Goal: Transaction & Acquisition: Purchase product/service

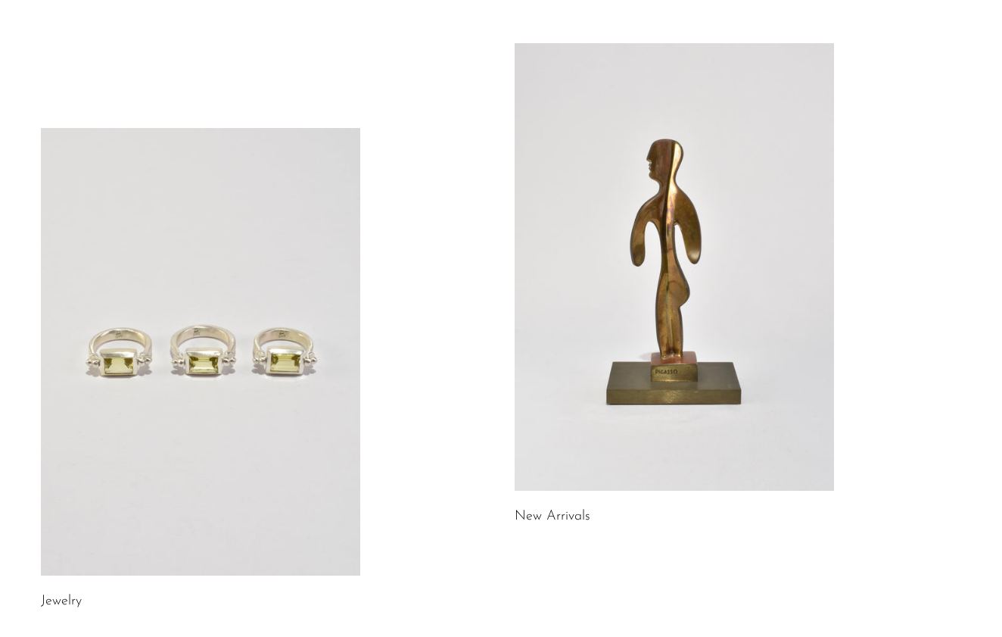
scroll to position [112, 0]
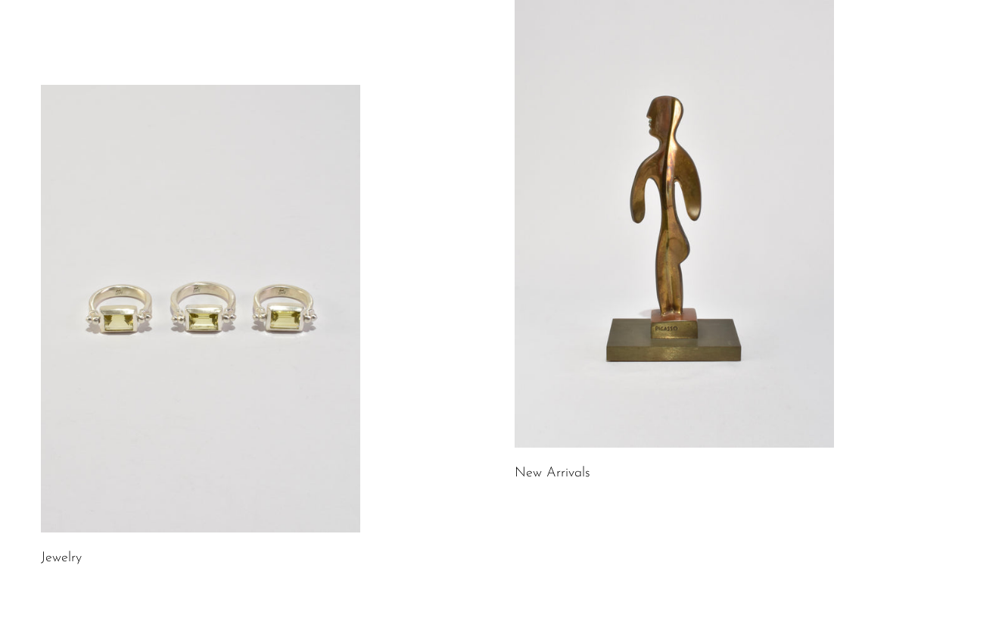
click at [547, 477] on link "New Arrivals" at bounding box center [553, 473] width 76 height 14
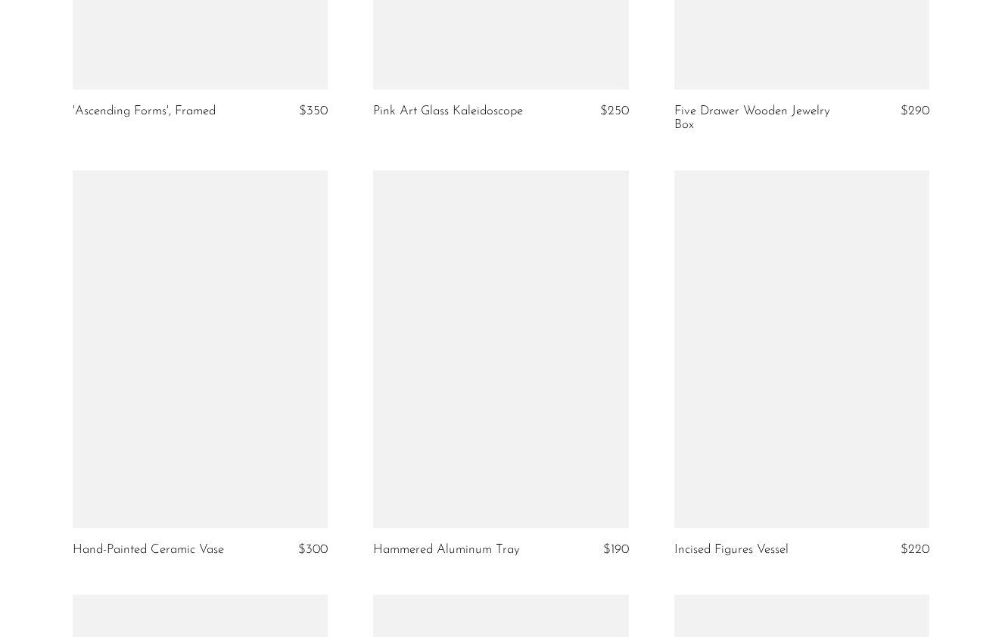
scroll to position [2160, 0]
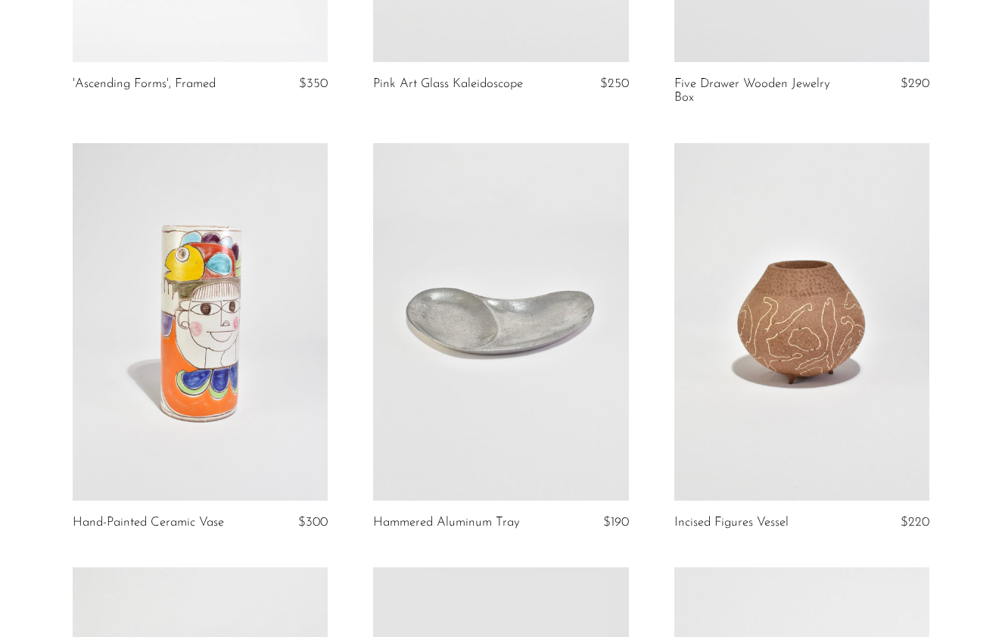
click at [435, 367] on link at bounding box center [500, 321] width 255 height 357
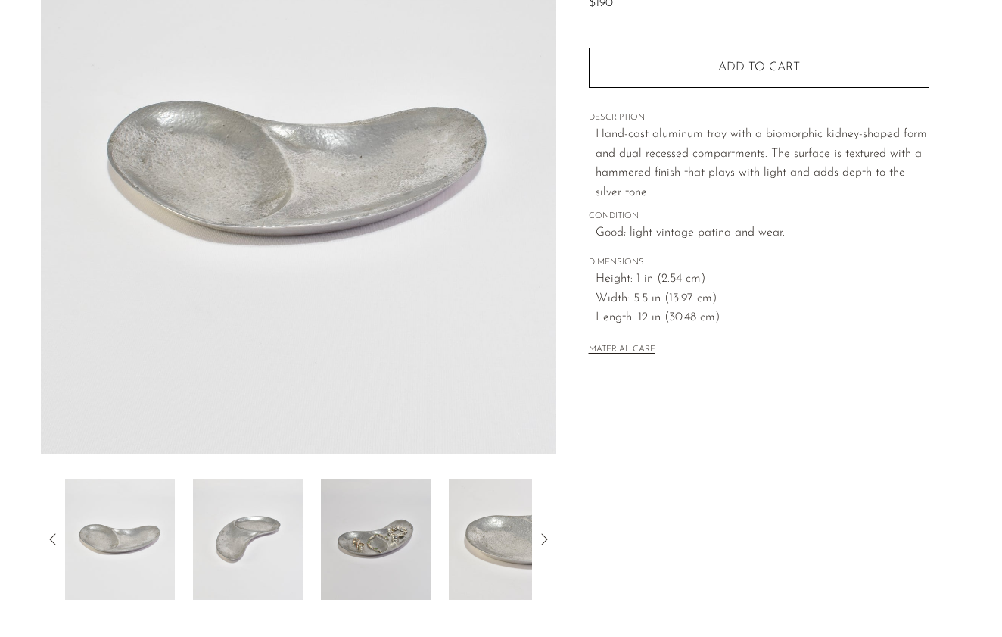
scroll to position [248, 0]
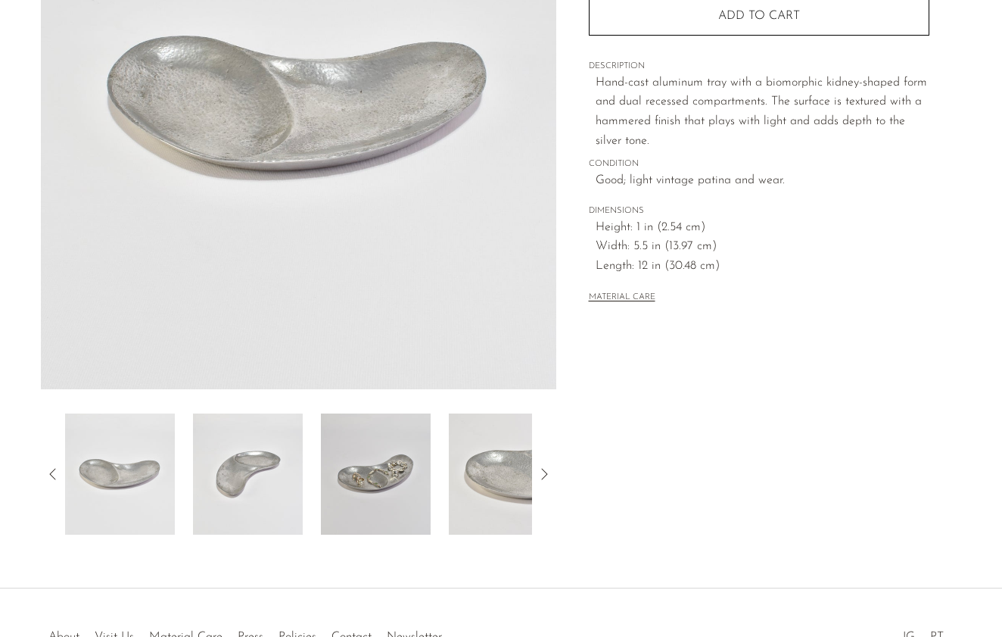
click at [291, 429] on img at bounding box center [248, 473] width 110 height 121
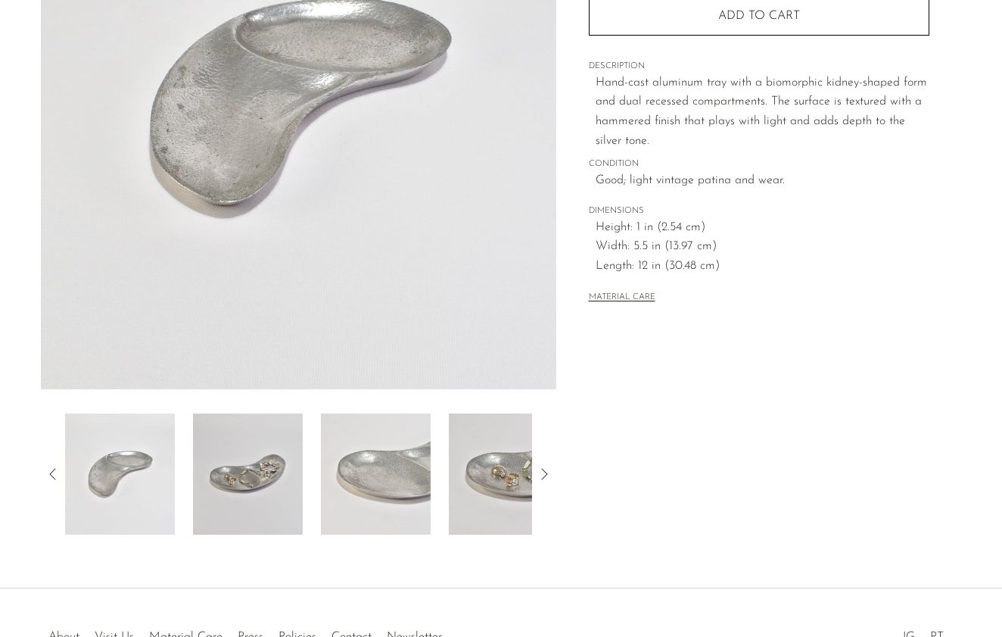
click at [377, 478] on img at bounding box center [376, 473] width 110 height 121
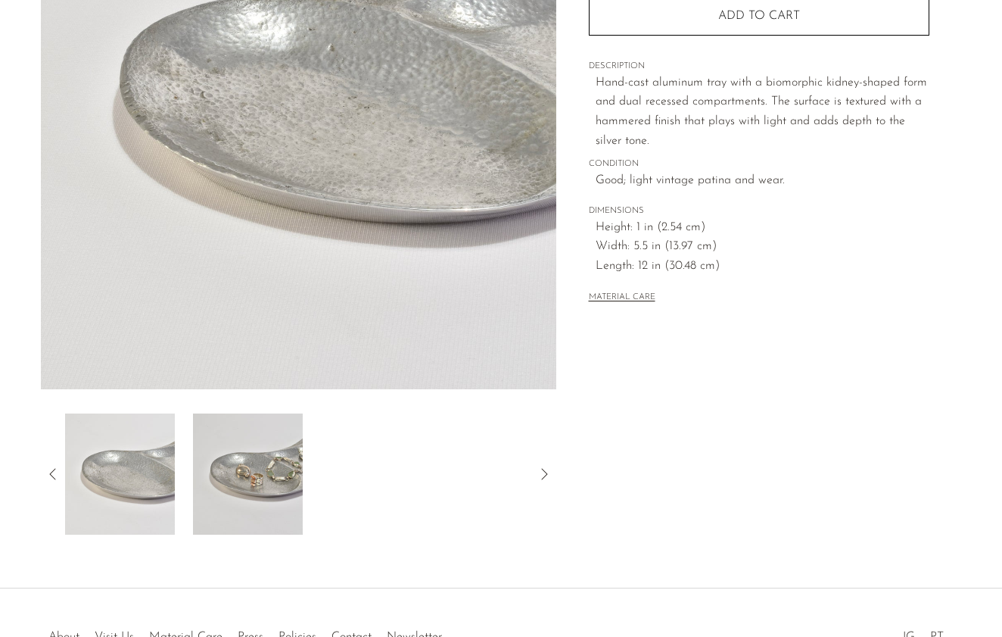
click at [266, 477] on img at bounding box center [248, 473] width 110 height 121
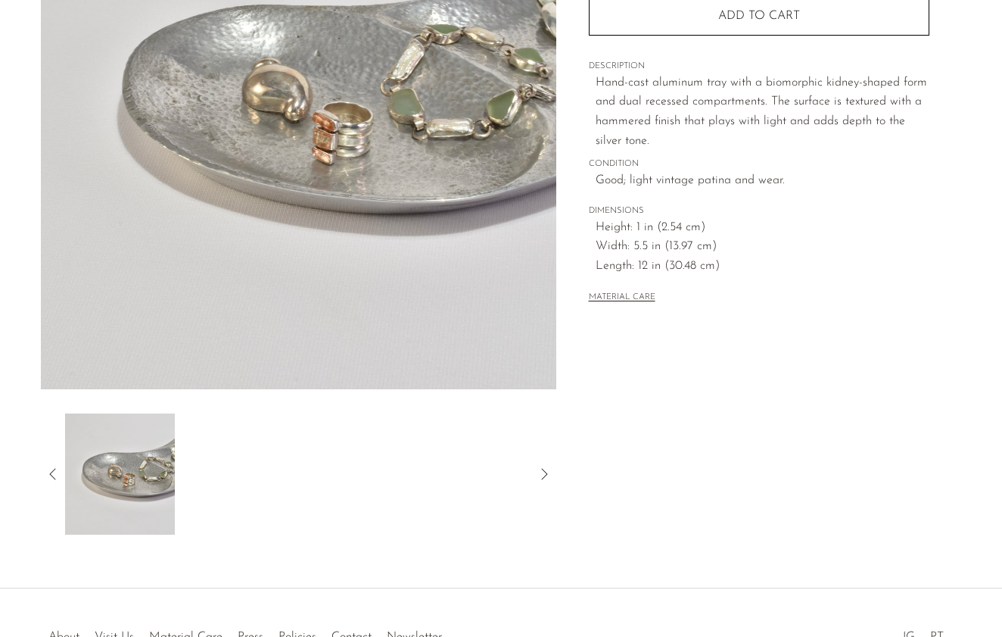
click at [543, 472] on icon at bounding box center [544, 474] width 18 height 18
click at [40, 475] on article "Hammered Aluminum Tray $190" at bounding box center [501, 177] width 969 height 713
click at [48, 473] on icon at bounding box center [53, 474] width 18 height 18
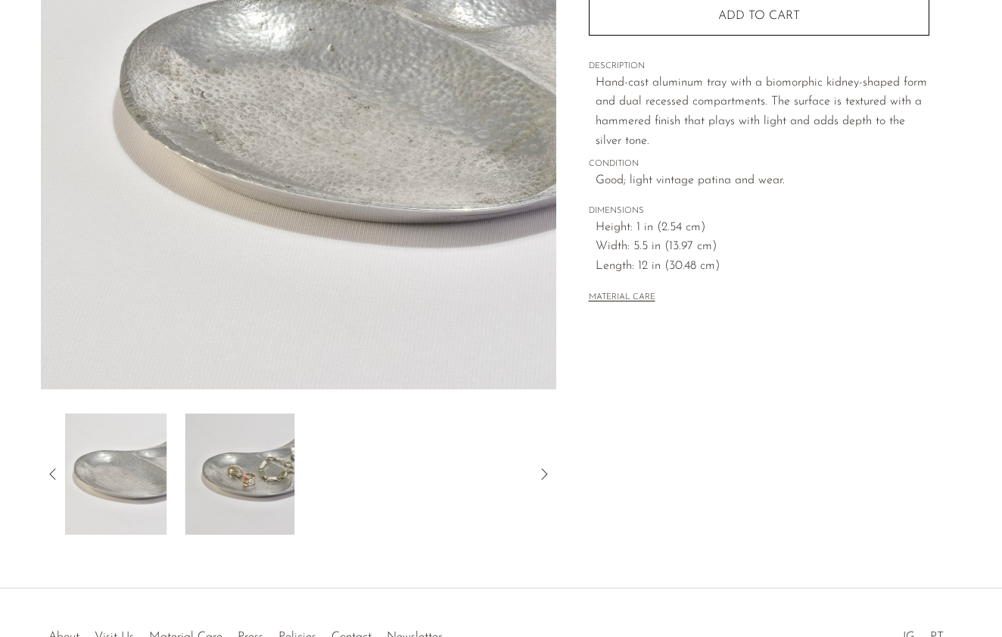
click at [48, 473] on icon at bounding box center [53, 474] width 18 height 18
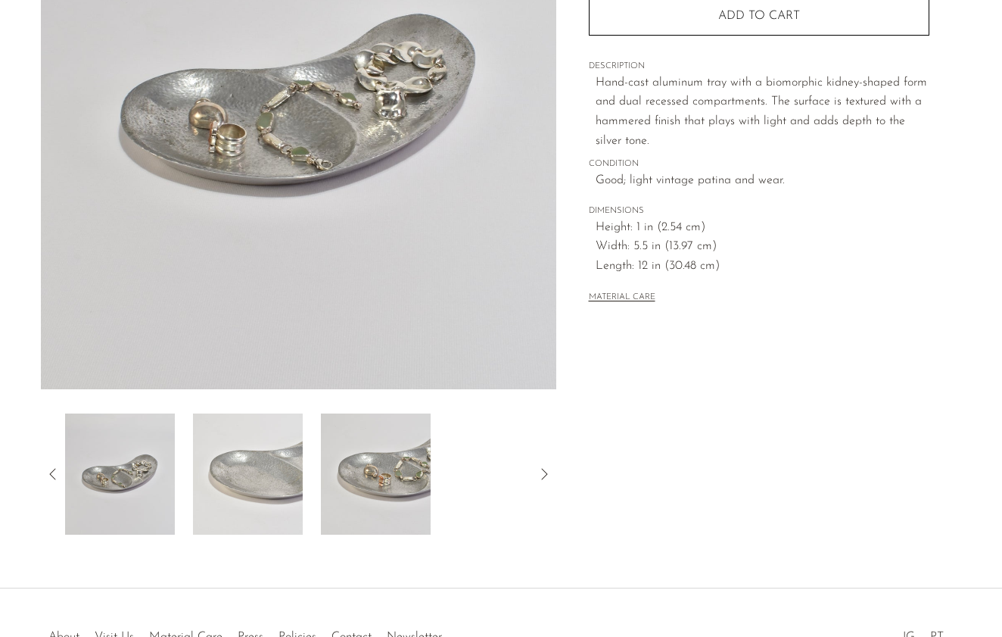
click at [332, 108] on img at bounding box center [299, 105] width 516 height 568
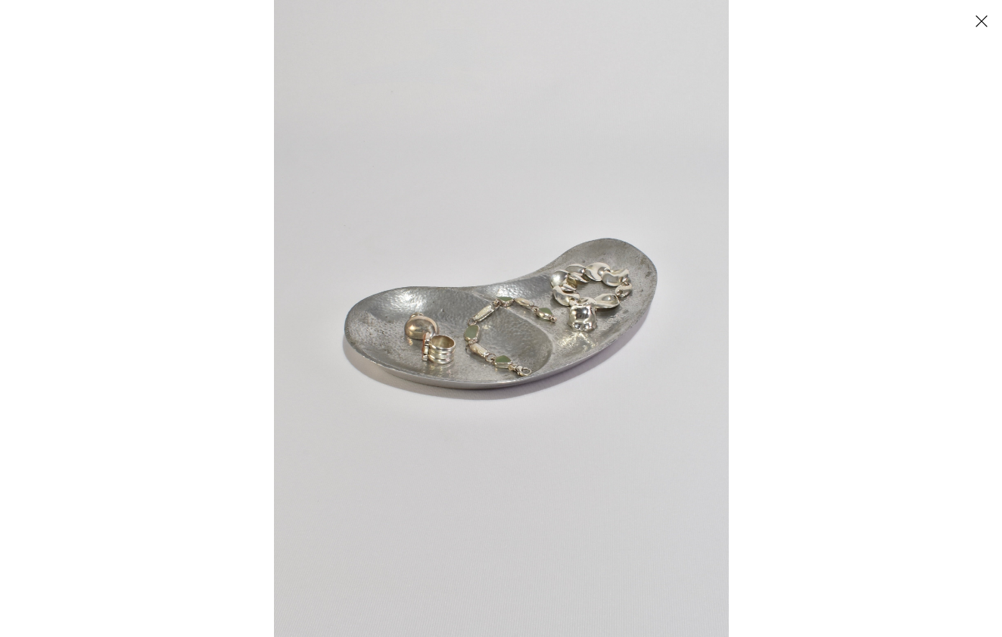
click at [532, 305] on img at bounding box center [501, 318] width 455 height 637
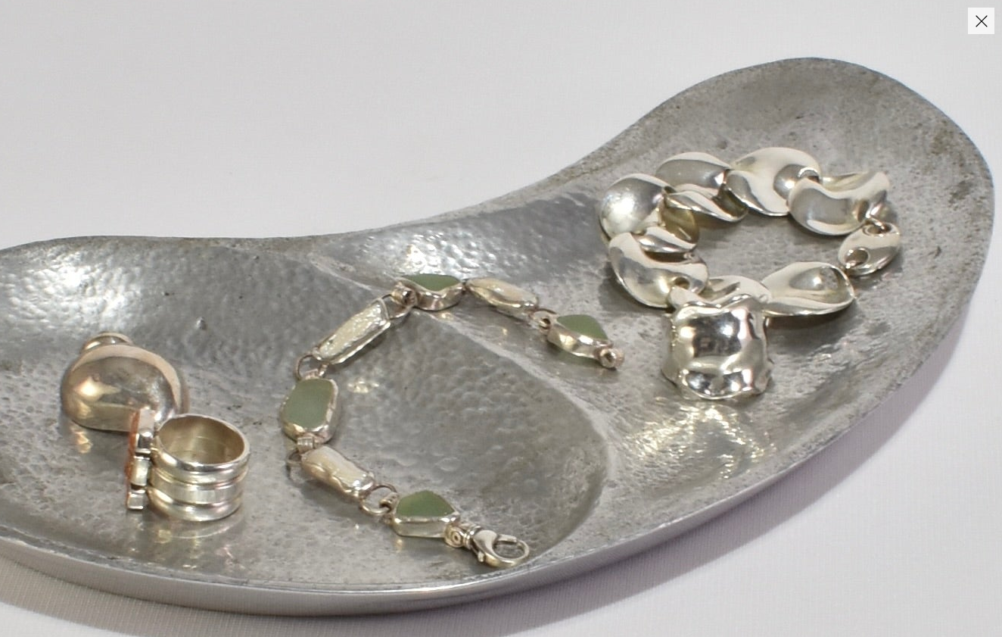
click at [532, 305] on img at bounding box center [418, 354] width 1681 height 2353
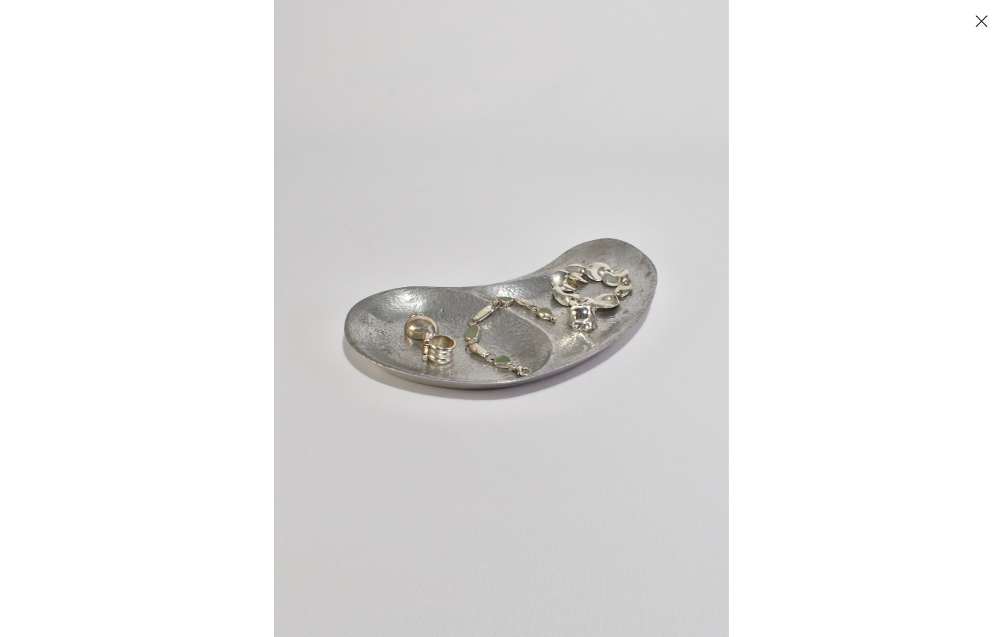
click at [66, 359] on div at bounding box center [501, 318] width 1002 height 637
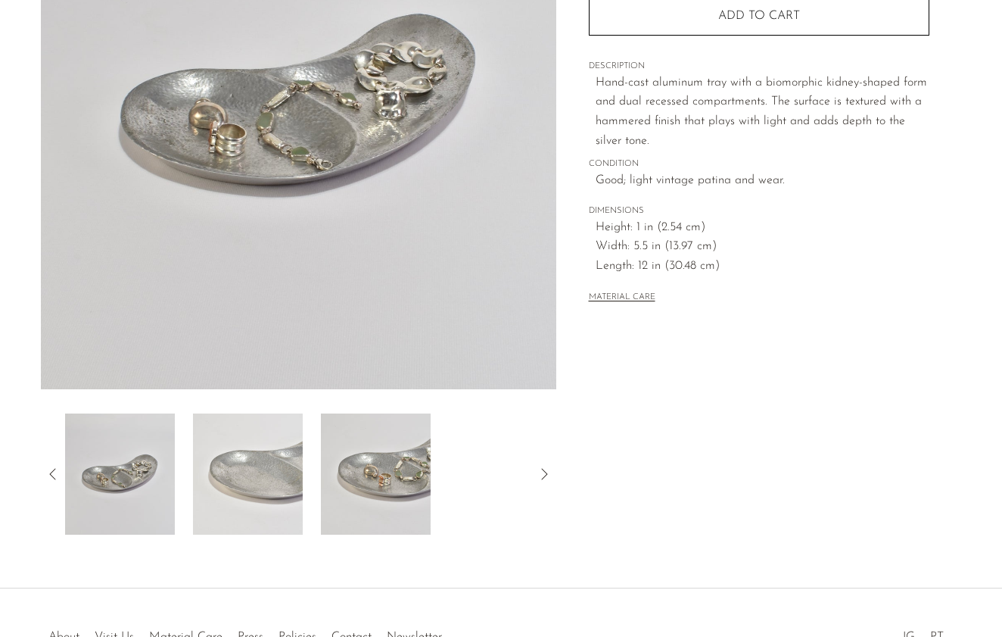
click at [140, 453] on img at bounding box center [120, 473] width 110 height 121
click at [248, 476] on img at bounding box center [248, 473] width 110 height 121
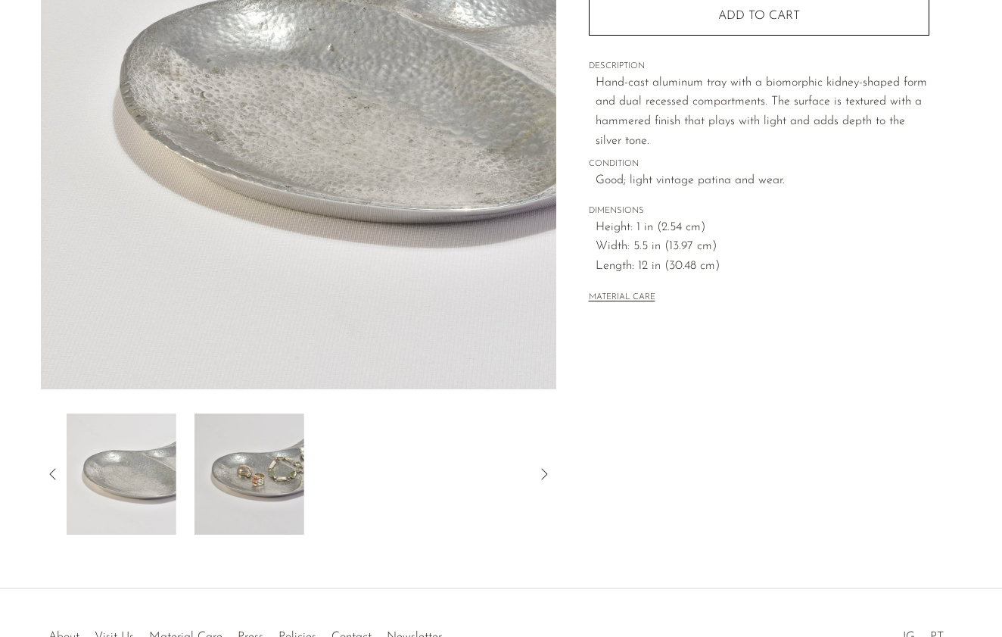
click at [248, 476] on img at bounding box center [250, 473] width 110 height 121
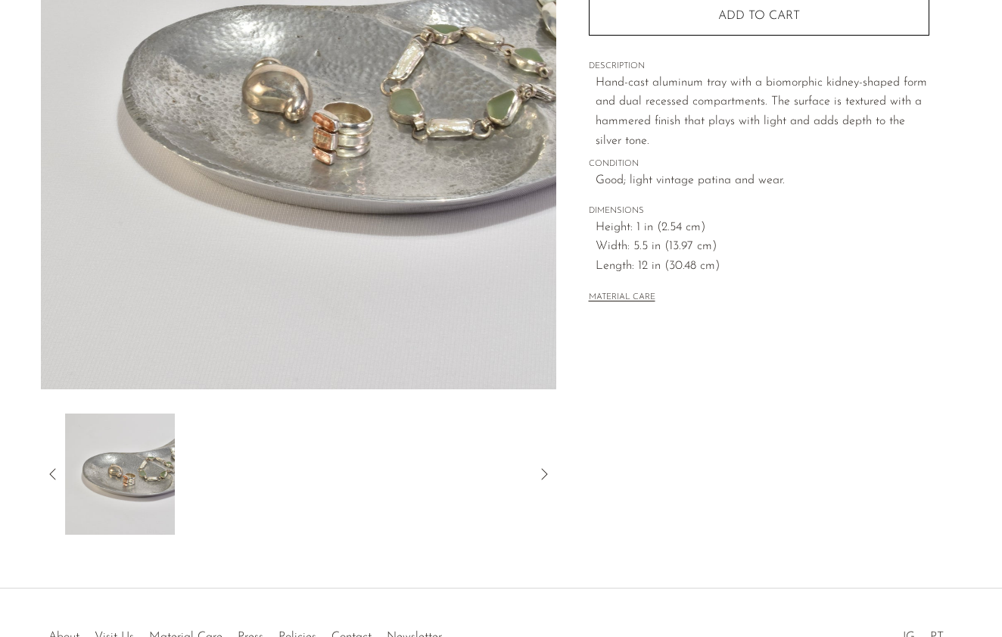
click at [248, 476] on div at bounding box center [298, 473] width 467 height 121
click at [52, 471] on icon at bounding box center [53, 474] width 18 height 18
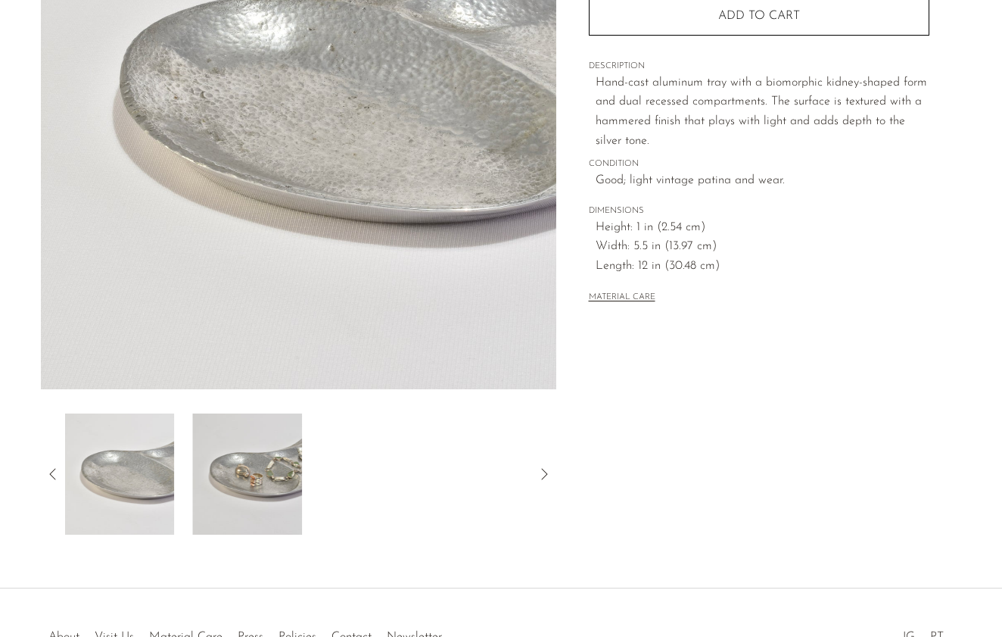
click at [52, 471] on icon at bounding box center [53, 474] width 18 height 18
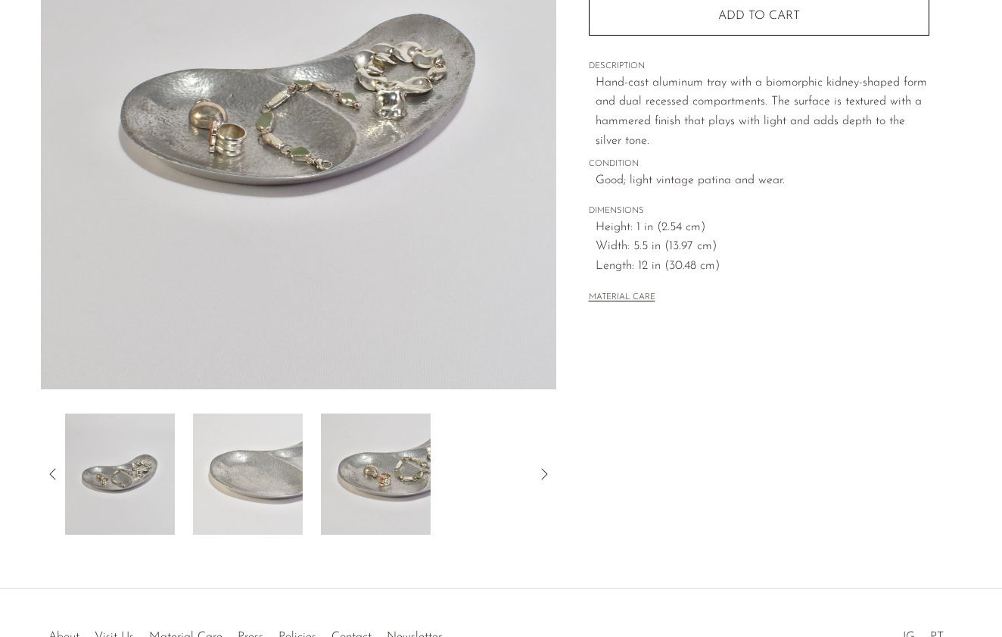
click at [52, 471] on icon at bounding box center [53, 474] width 18 height 18
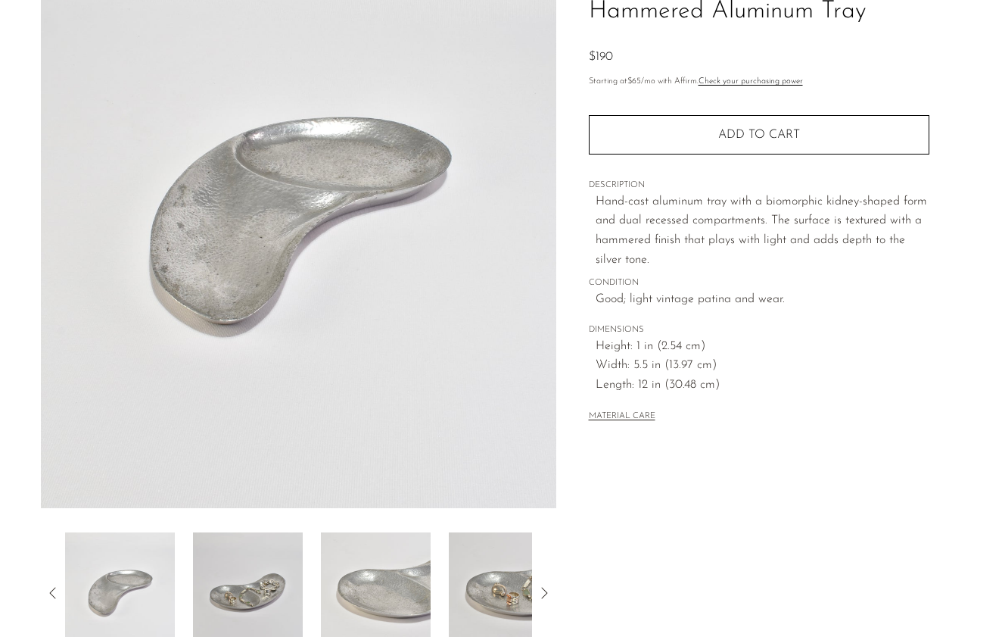
scroll to position [175, 0]
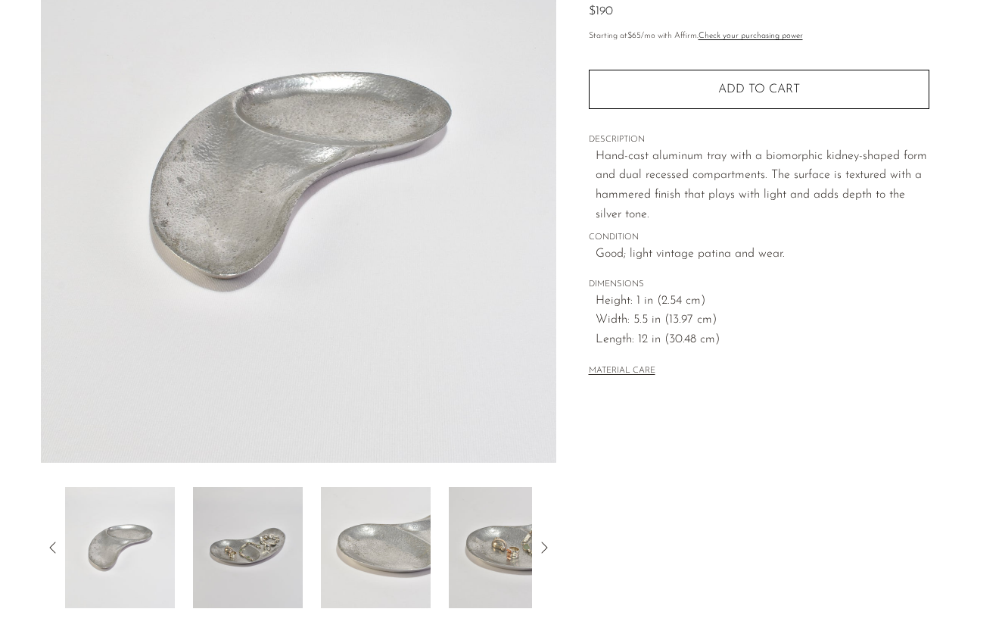
click at [50, 550] on icon at bounding box center [53, 547] width 18 height 18
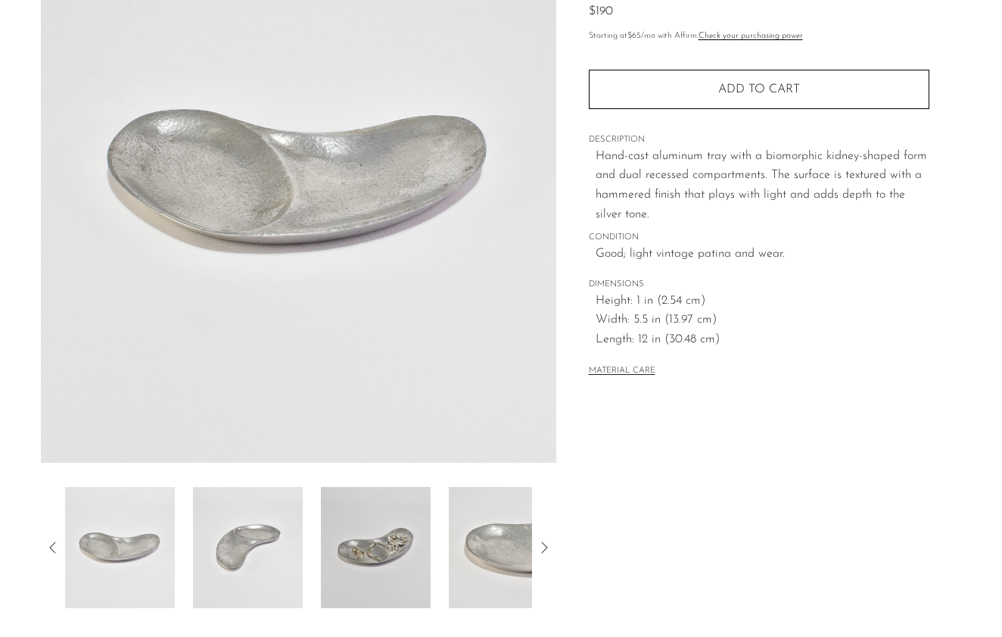
click at [50, 550] on icon at bounding box center [53, 547] width 18 height 18
click at [55, 547] on icon at bounding box center [53, 547] width 18 height 18
click at [251, 520] on img at bounding box center [248, 547] width 110 height 121
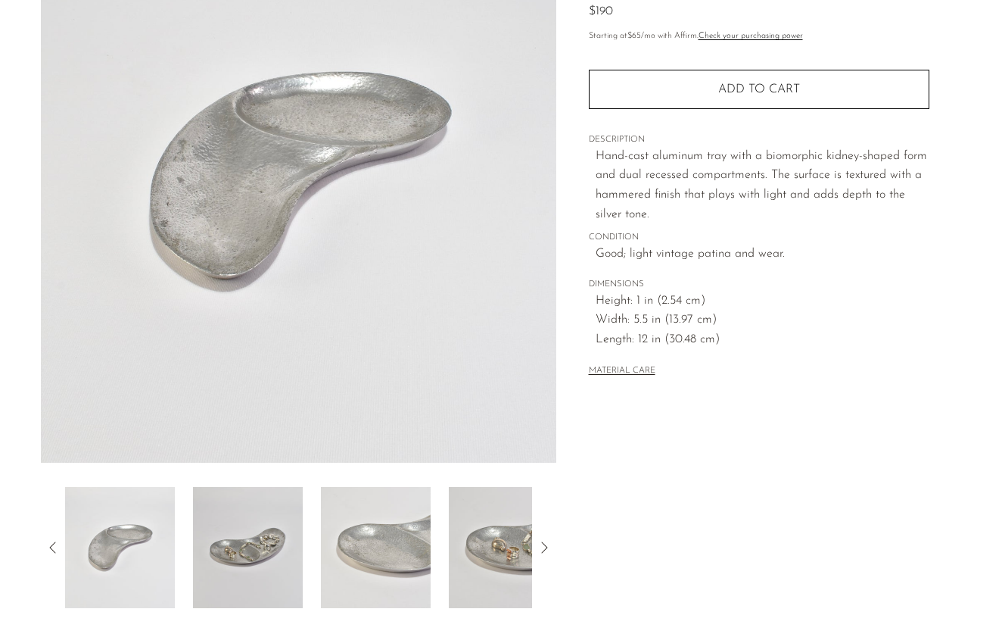
click at [275, 536] on img at bounding box center [248, 547] width 110 height 121
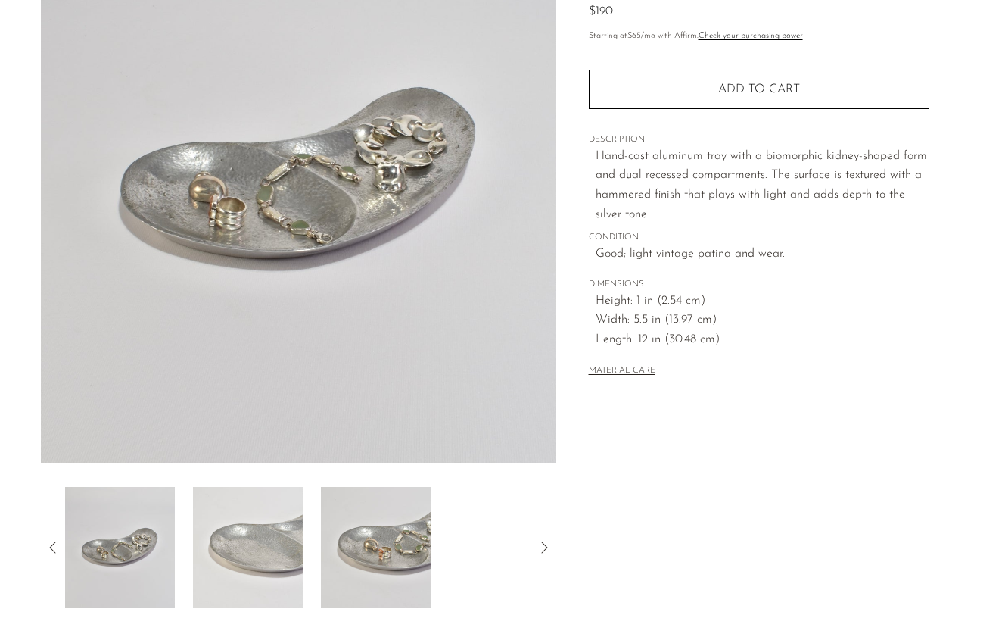
click at [265, 526] on img at bounding box center [248, 547] width 110 height 121
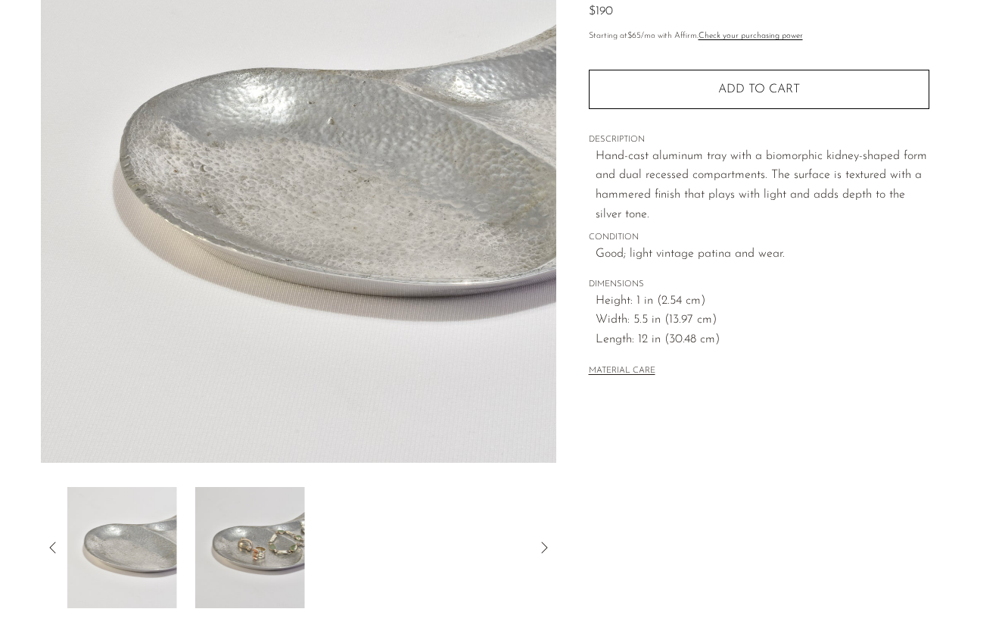
click at [273, 529] on img at bounding box center [250, 547] width 110 height 121
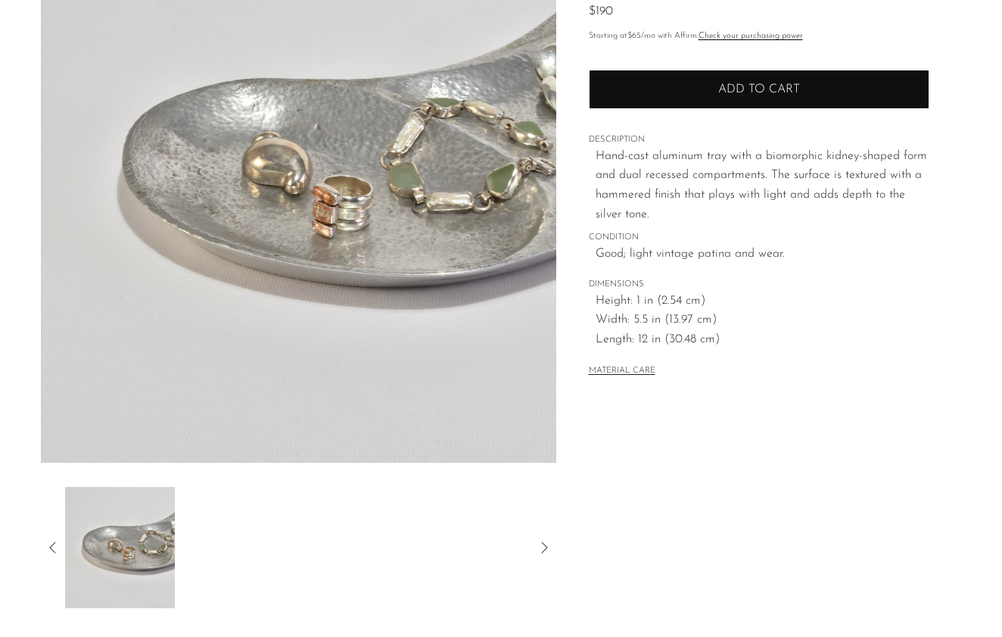
click at [704, 100] on button "Add to cart" at bounding box center [759, 89] width 341 height 39
